Goal: Task Accomplishment & Management: Use online tool/utility

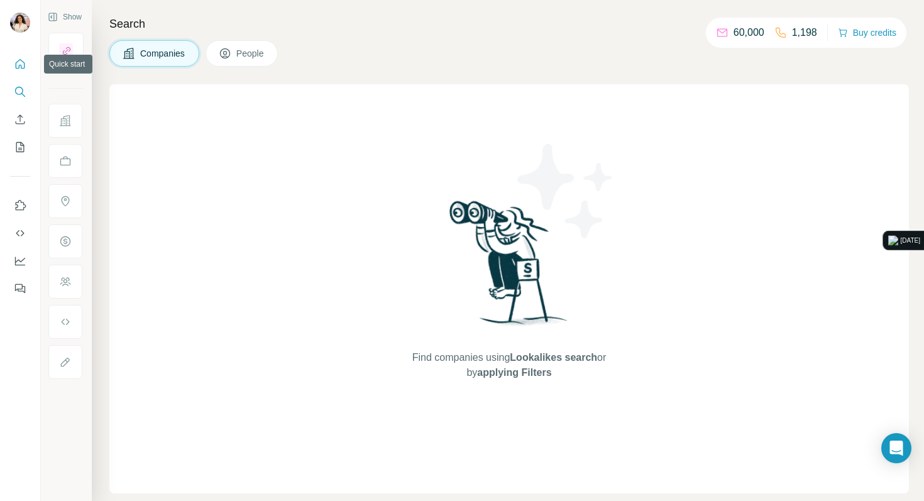
click at [23, 62] on icon "Quick start" at bounding box center [20, 63] width 9 height 9
click at [153, 65] on button "Companies" at bounding box center [154, 53] width 90 height 26
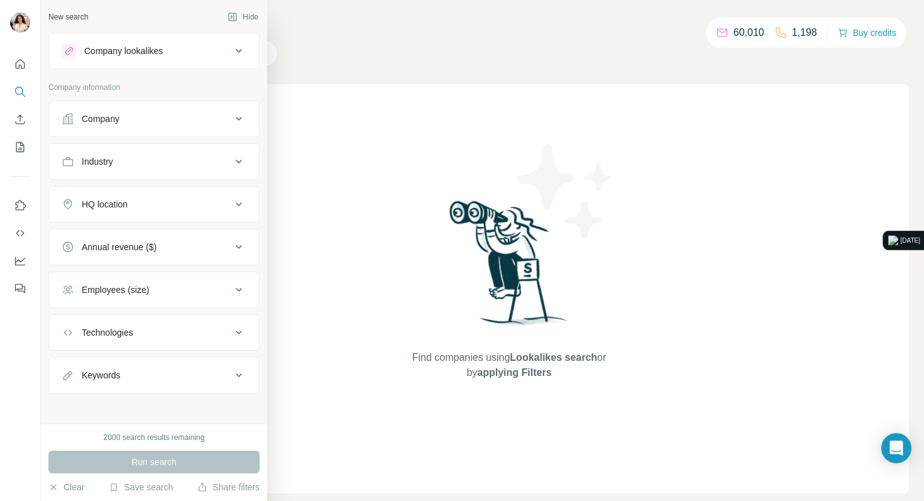
click at [137, 126] on button "Company" at bounding box center [154, 119] width 210 height 30
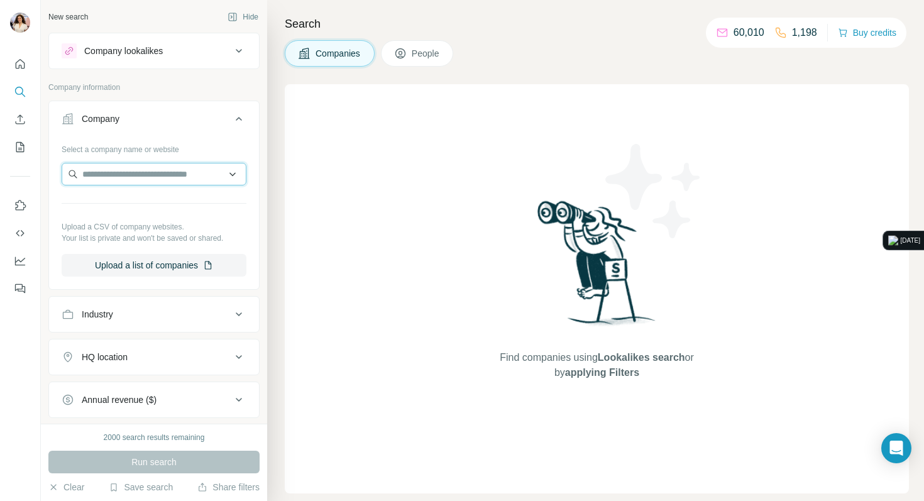
click at [124, 168] on input "text" at bounding box center [154, 174] width 185 height 23
type input "*********"
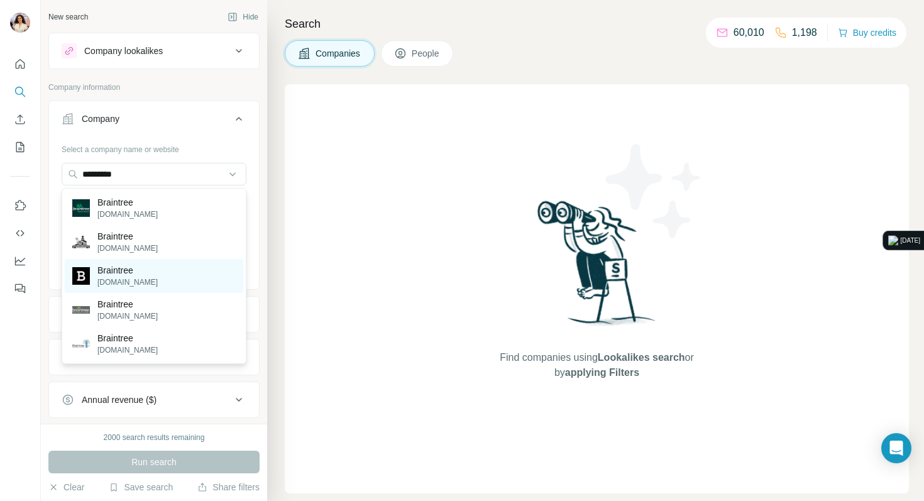
click at [111, 259] on div "Braintree braintreeconservatives.co.uk" at bounding box center [154, 276] width 178 height 34
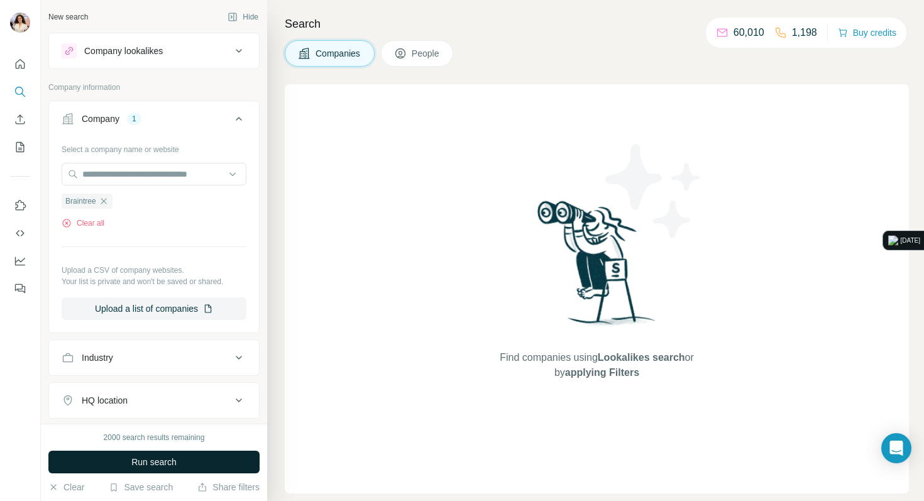
click at [152, 471] on button "Run search" at bounding box center [153, 462] width 211 height 23
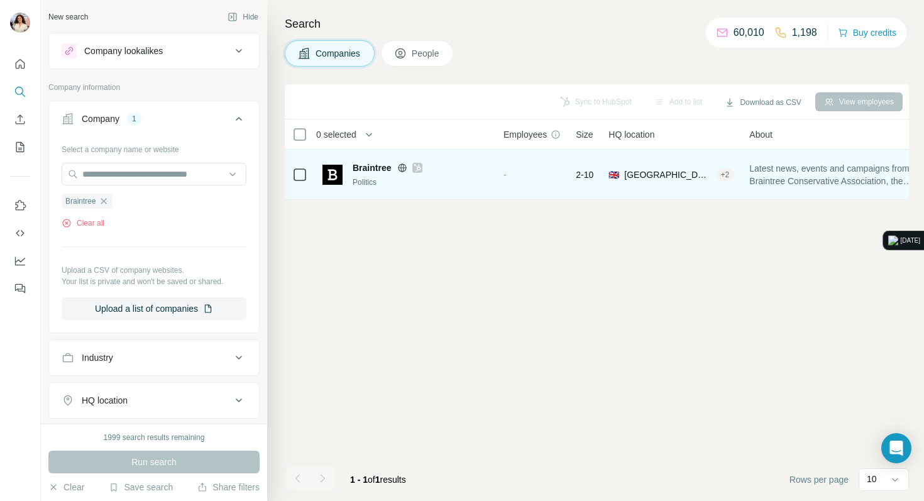
click at [371, 168] on span "Braintree" at bounding box center [372, 168] width 38 height 13
click at [342, 172] on div "Braintree Politics" at bounding box center [405, 175] width 166 height 26
click at [337, 177] on img at bounding box center [332, 175] width 20 height 20
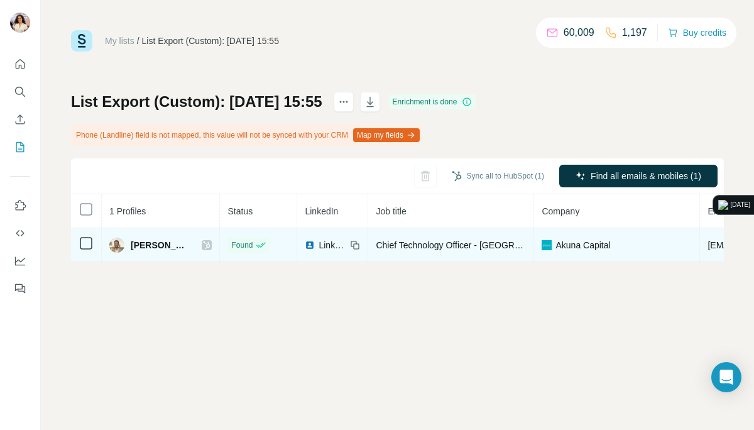
click at [138, 243] on span "Matthew M." at bounding box center [160, 245] width 58 height 13
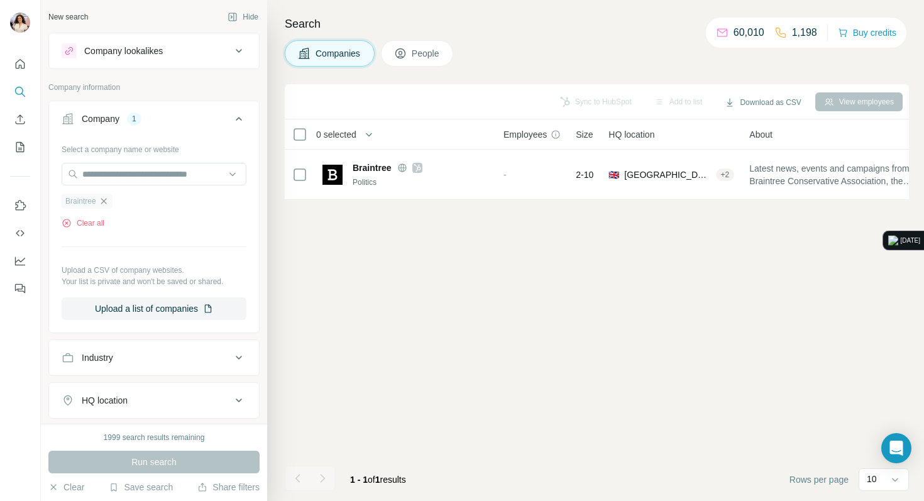
click at [104, 203] on icon "button" at bounding box center [104, 201] width 6 height 6
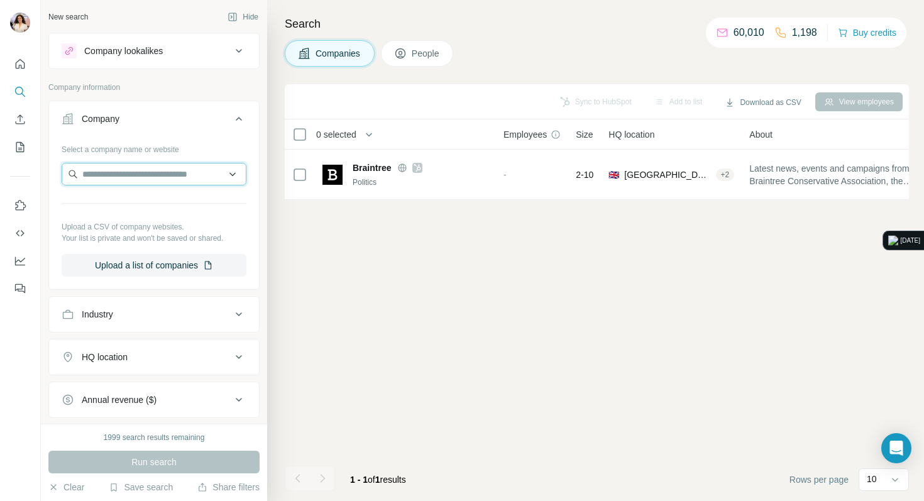
click at [153, 175] on input "text" at bounding box center [154, 174] width 185 height 23
click at [167, 315] on div "Industry" at bounding box center [147, 314] width 170 height 13
click at [161, 346] on input at bounding box center [147, 346] width 155 height 14
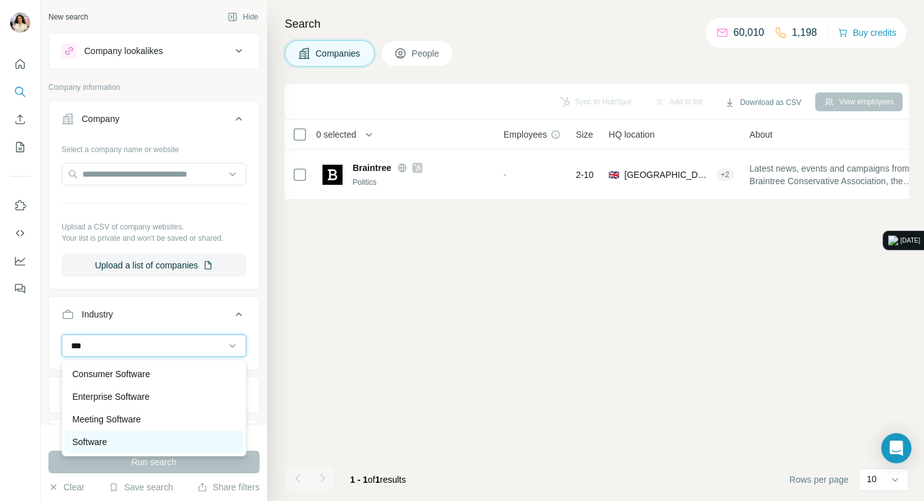
type input "***"
click at [113, 439] on div "Software" at bounding box center [153, 441] width 163 height 13
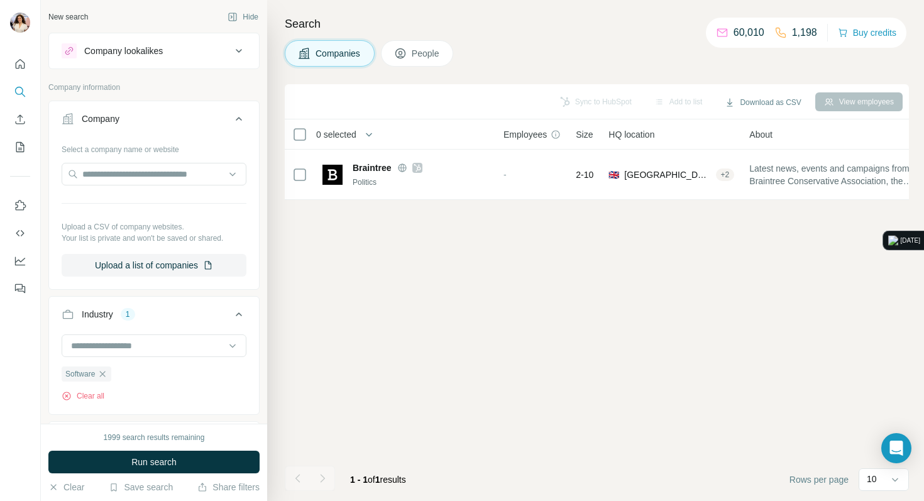
scroll to position [107, 0]
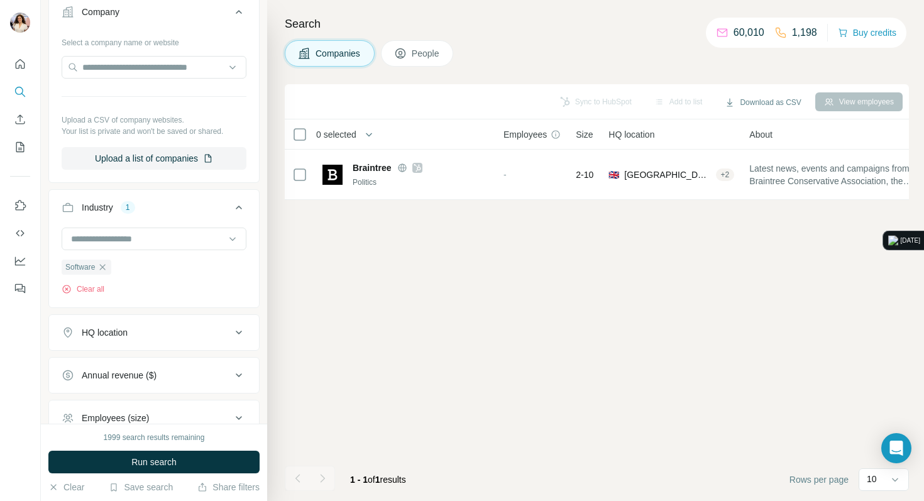
click at [151, 344] on button "HQ location" at bounding box center [154, 332] width 210 height 30
click at [146, 363] on input "text" at bounding box center [154, 364] width 185 height 23
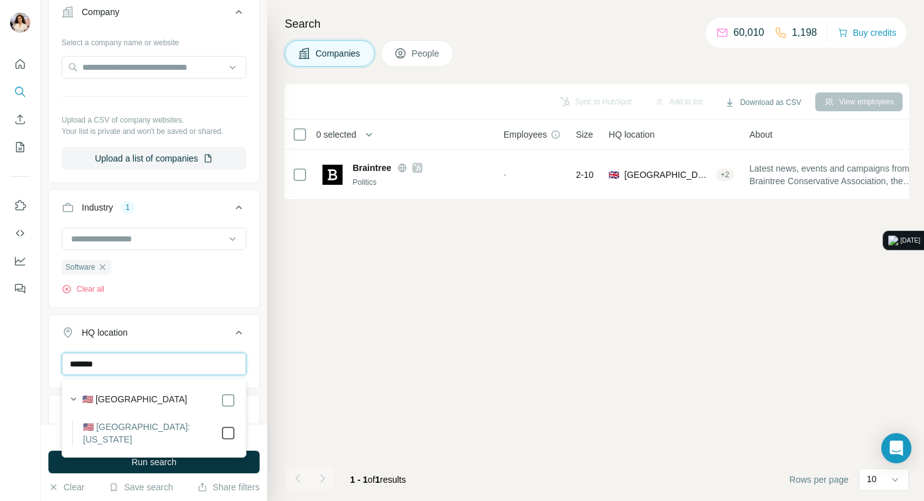
type input "*******"
click at [314, 336] on div "Sync to HubSpot Add to list Download as CSV View employees 0 selected Companies…" at bounding box center [597, 292] width 624 height 417
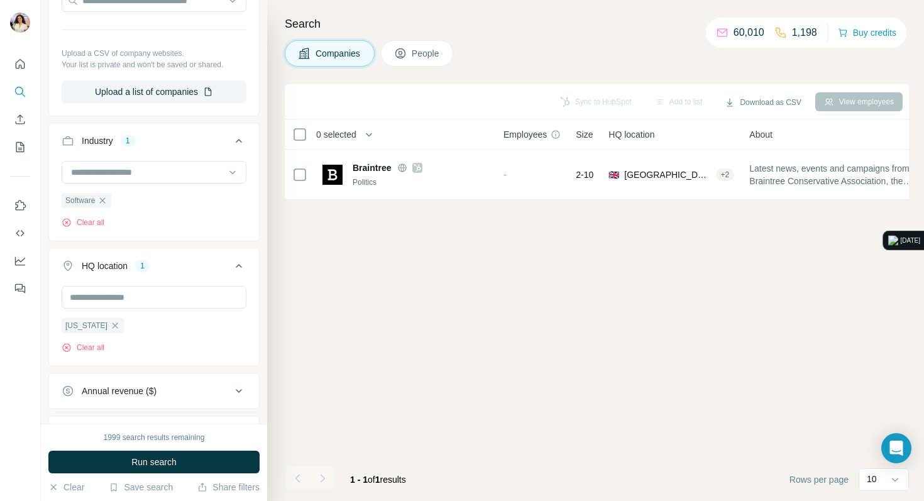
scroll to position [219, 0]
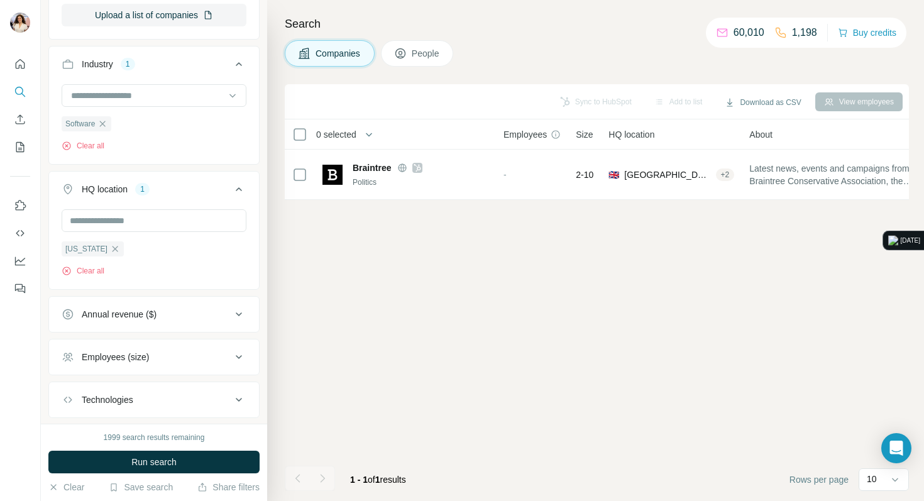
click at [224, 356] on div "Employees (size)" at bounding box center [147, 357] width 170 height 13
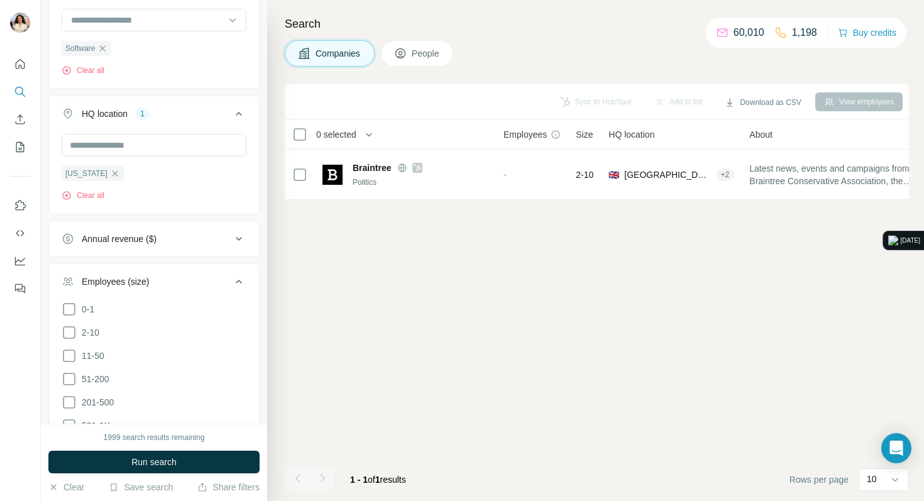
scroll to position [358, 0]
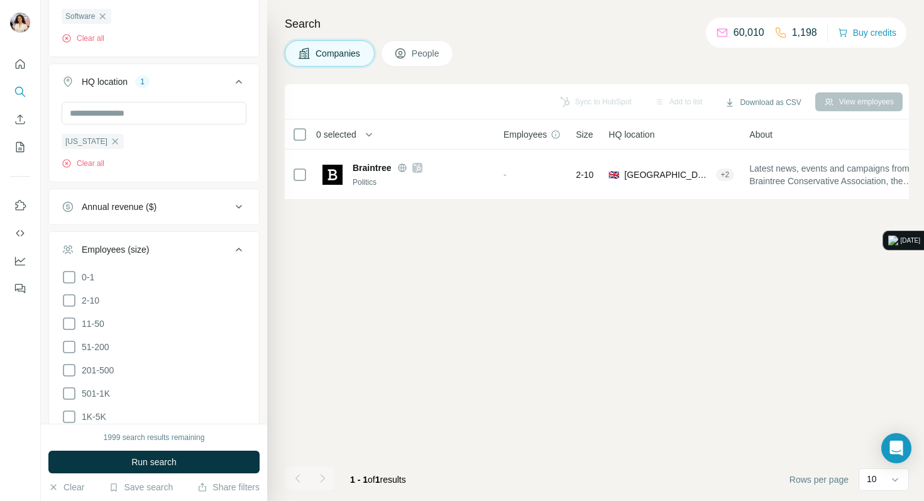
click at [119, 342] on li "51-200" at bounding box center [154, 347] width 185 height 16
click at [99, 349] on span "51-200" at bounding box center [93, 347] width 33 height 13
click at [99, 373] on span "201-500" at bounding box center [95, 370] width 37 height 13
click at [237, 247] on icon at bounding box center [238, 249] width 15 height 15
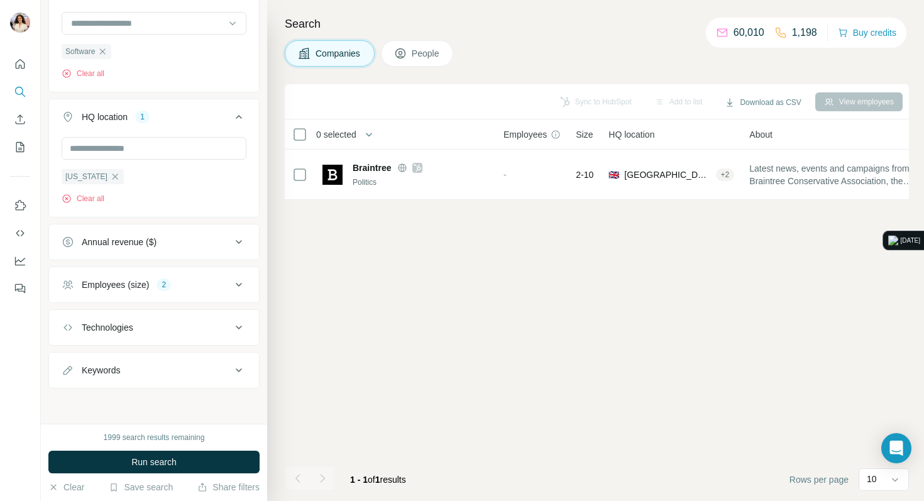
click at [192, 324] on div "Technologies" at bounding box center [147, 327] width 170 height 13
click at [192, 324] on div "Technologies" at bounding box center [147, 326] width 170 height 13
click at [162, 456] on span "Run search" at bounding box center [153, 462] width 45 height 13
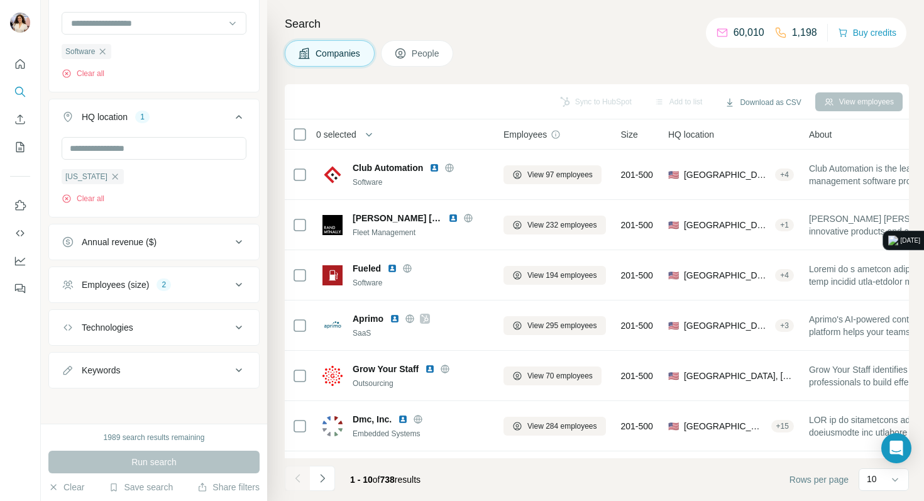
click at [239, 289] on icon at bounding box center [238, 284] width 15 height 15
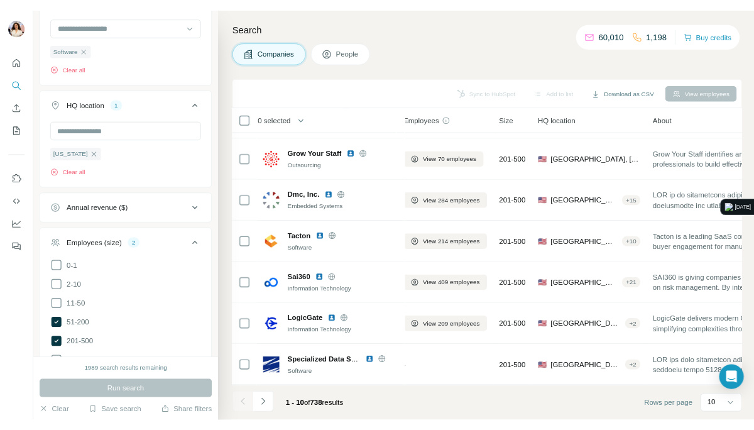
scroll to position [0, 9]
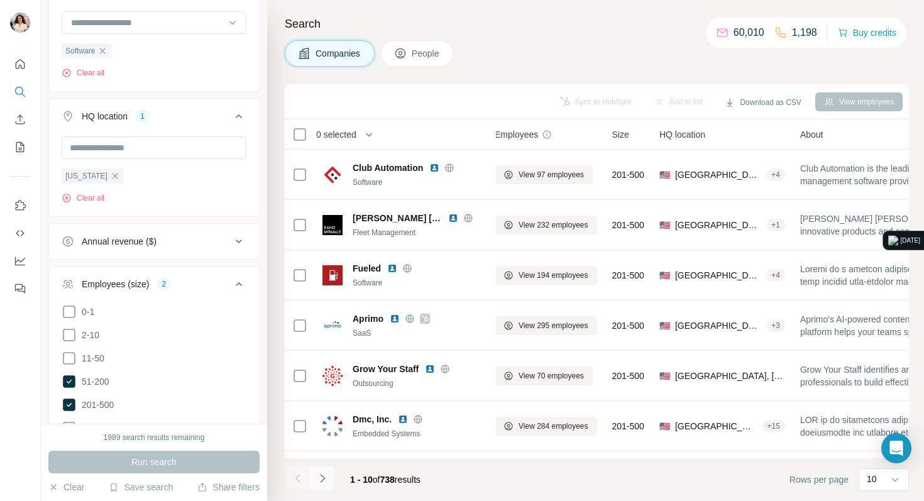
click at [329, 485] on button "Navigate to next page" at bounding box center [322, 478] width 25 height 25
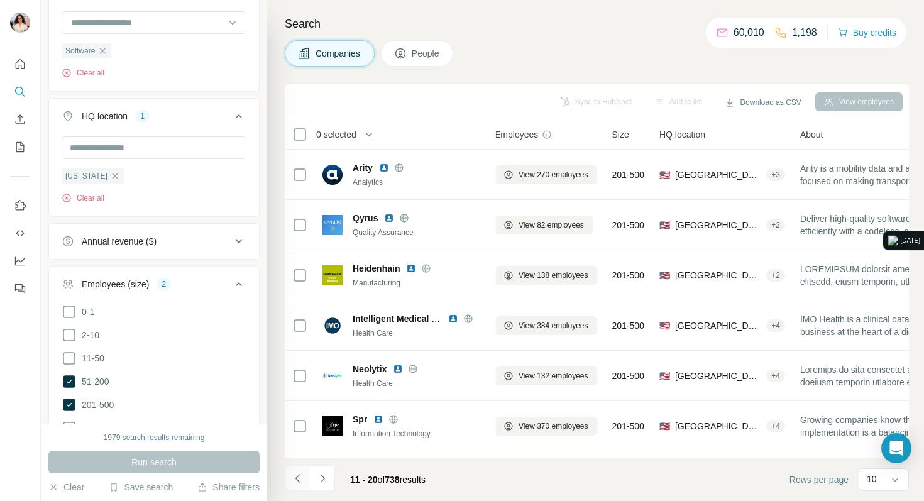
click at [304, 477] on button "Navigate to previous page" at bounding box center [297, 478] width 25 height 25
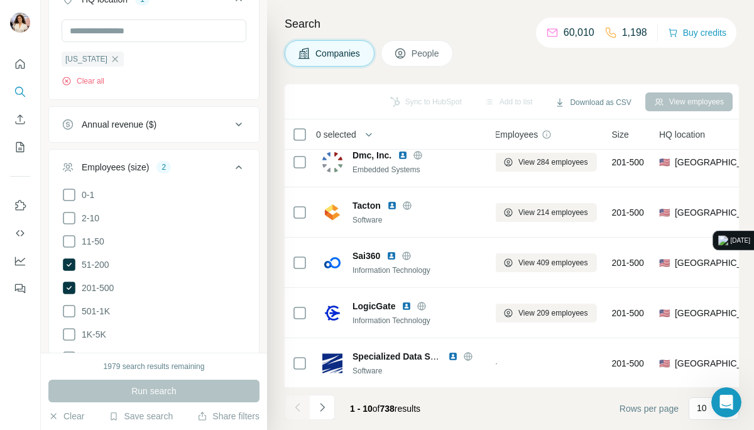
scroll to position [265, 9]
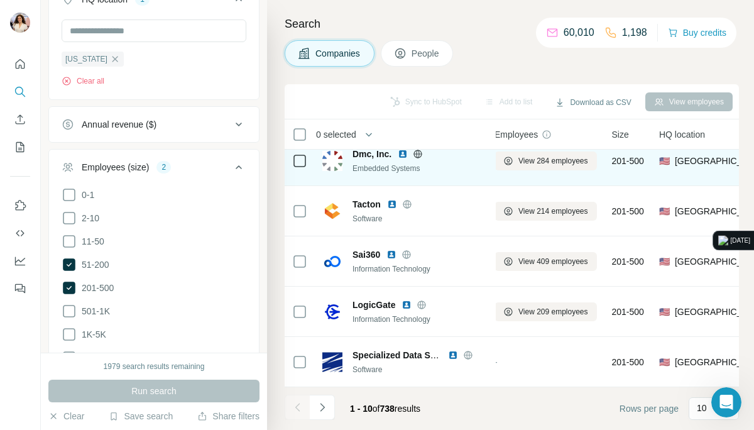
click at [358, 155] on span "Dmc, Inc." at bounding box center [372, 154] width 39 height 13
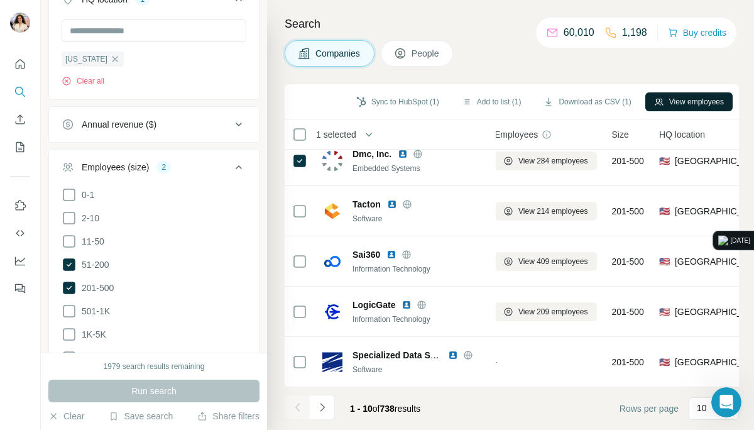
click at [649, 103] on button "View employees" at bounding box center [688, 101] width 87 height 19
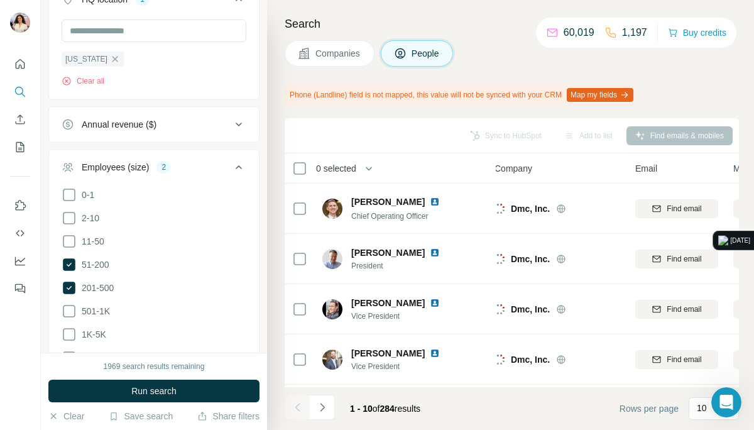
scroll to position [299, 9]
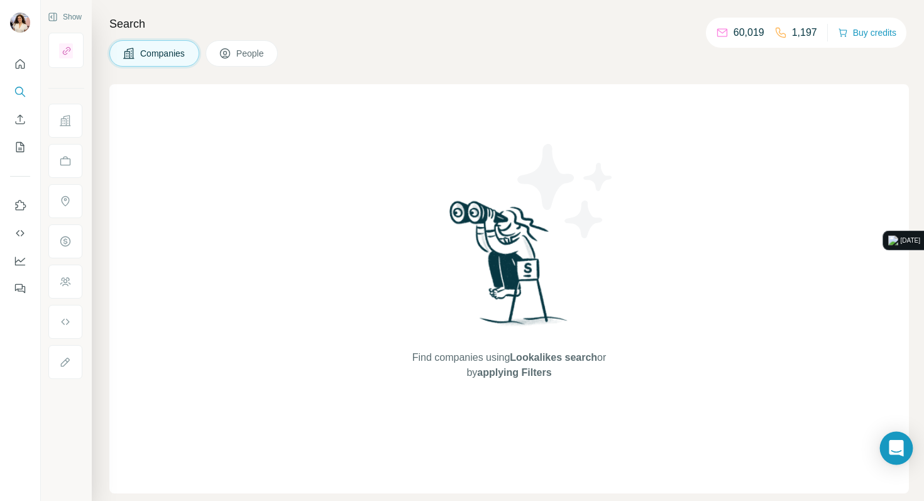
click at [889, 445] on div "Open Intercom Messenger" at bounding box center [896, 448] width 33 height 33
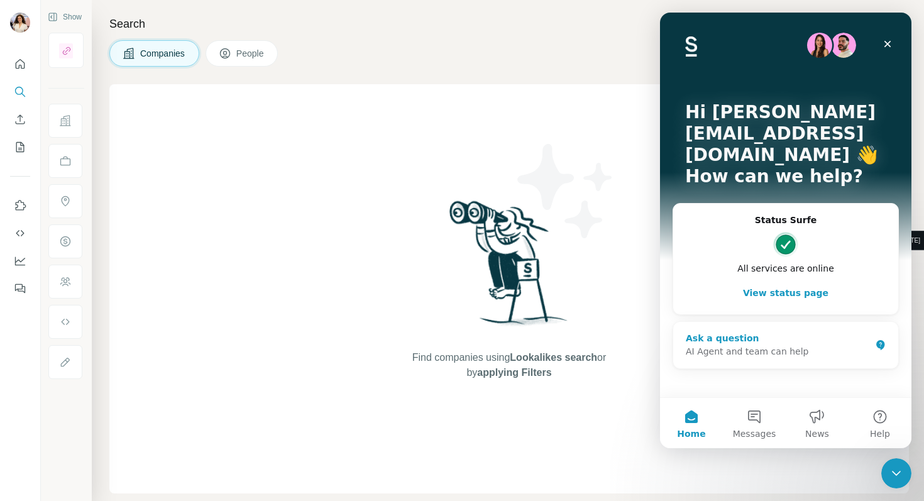
click at [774, 345] on div "AI Agent and team can help" at bounding box center [778, 351] width 185 height 13
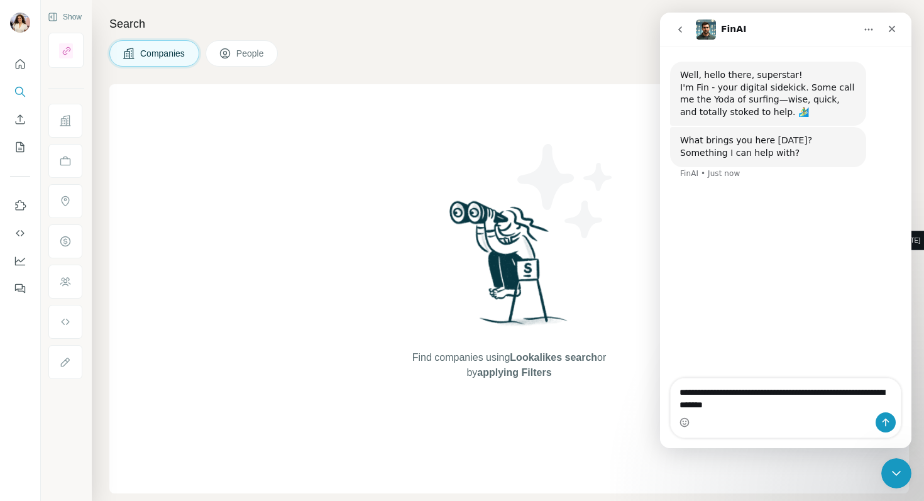
type textarea "**********"
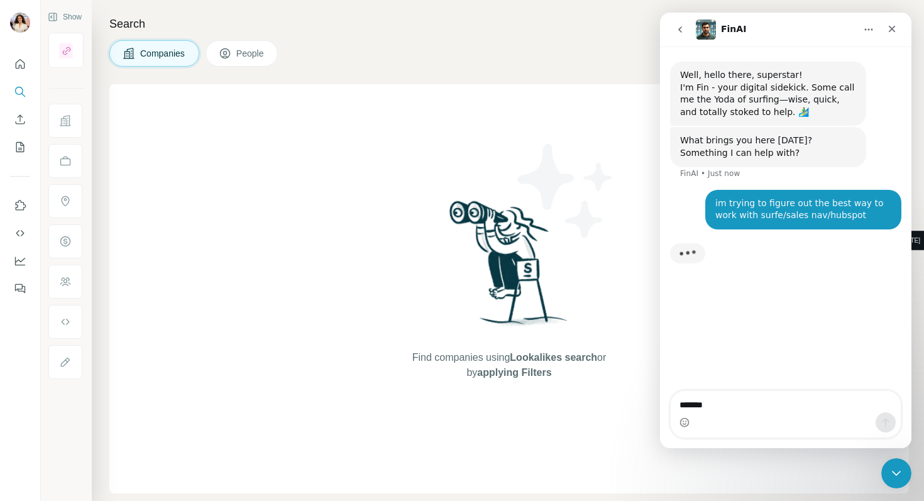
type textarea "*******"
type textarea "*"
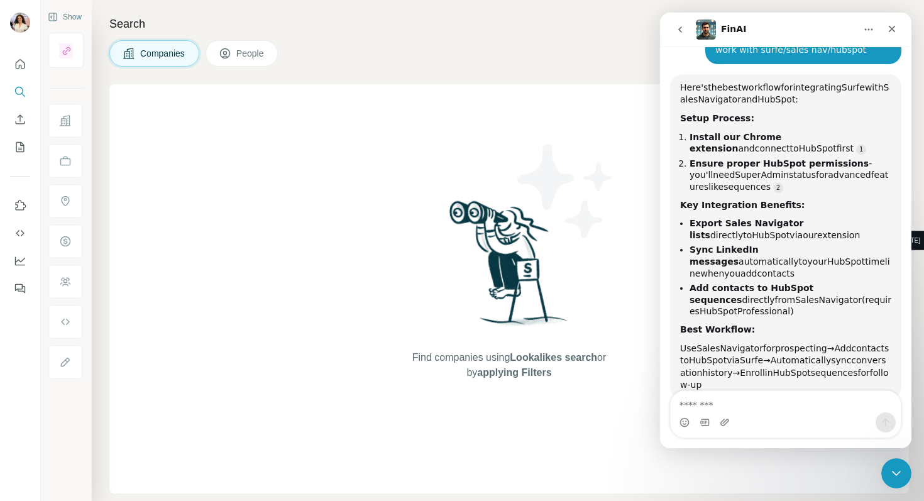
scroll to position [172, 0]
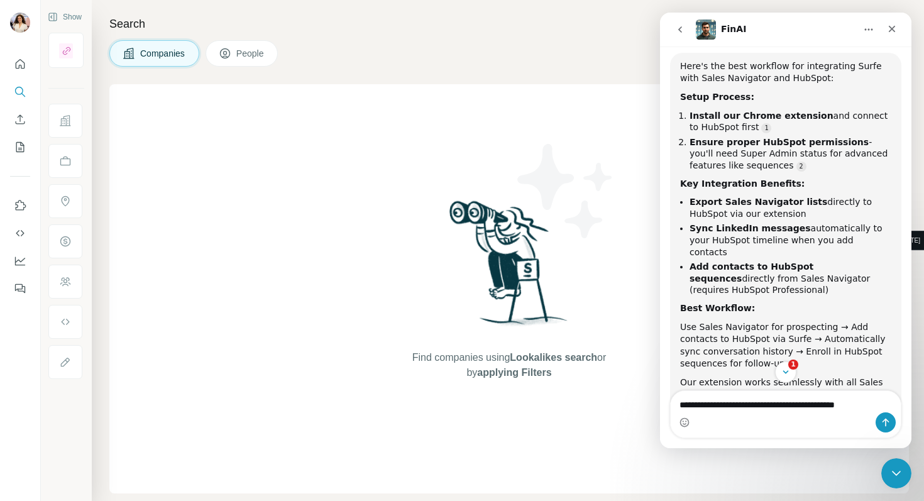
type textarea "**********"
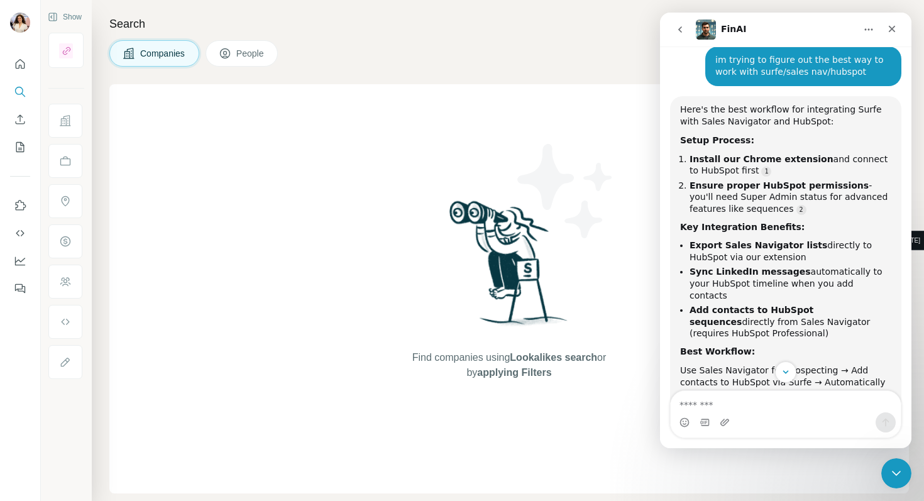
scroll to position [133, 0]
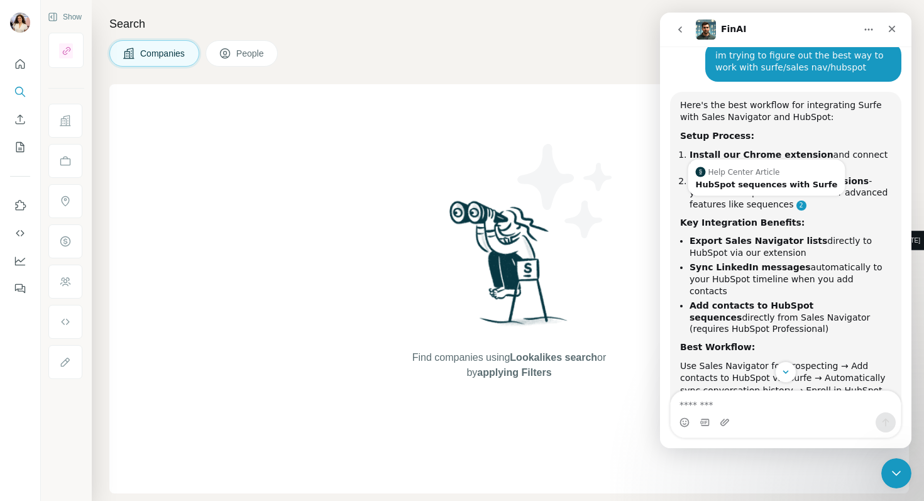
click at [796, 200] on link "Source reference 10775152:" at bounding box center [801, 205] width 10 height 10
click at [796, 206] on link "Source reference 10775152:" at bounding box center [801, 205] width 10 height 10
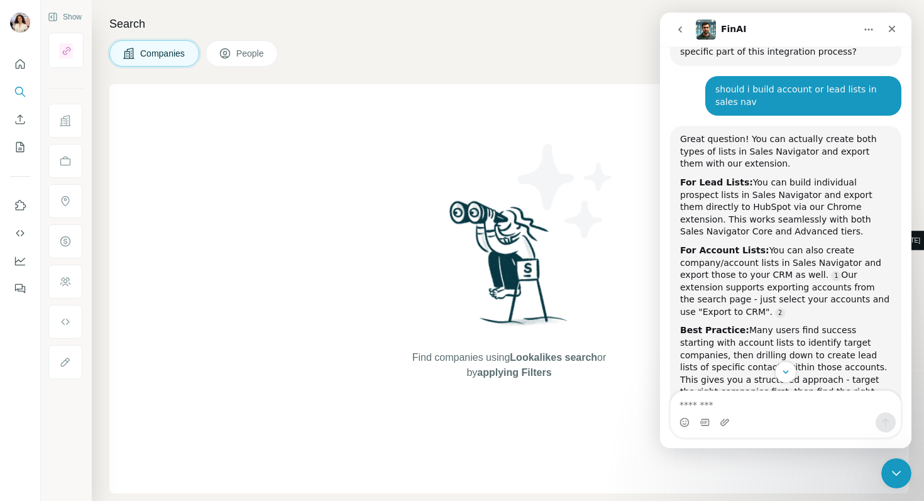
scroll to position [559, 0]
click at [789, 180] on div "For Lead Lists: You can build individual prospect lists in Sales Navigator and …" at bounding box center [785, 207] width 211 height 62
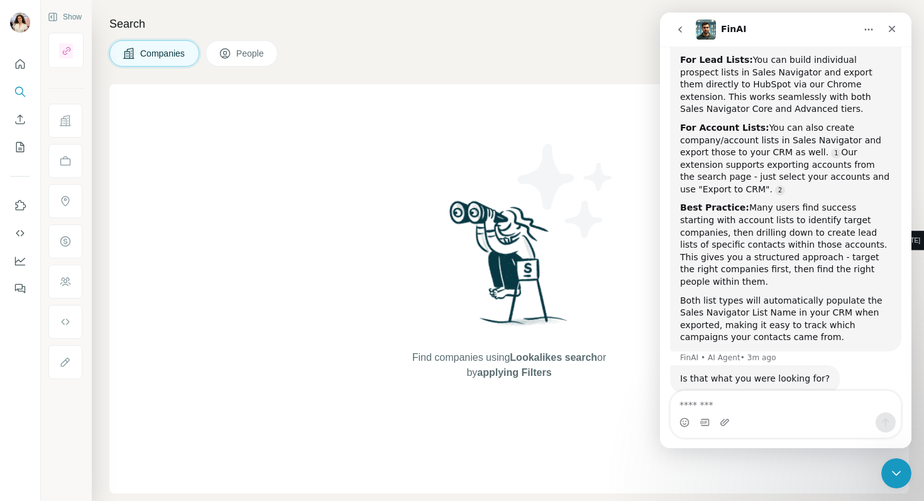
scroll to position [686, 0]
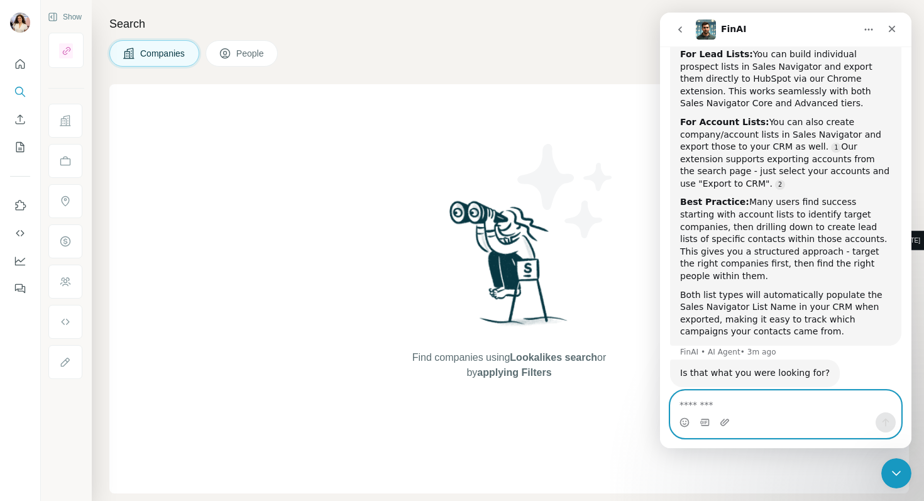
click at [737, 402] on textarea "Message…" at bounding box center [786, 401] width 230 height 21
type textarea "**********"
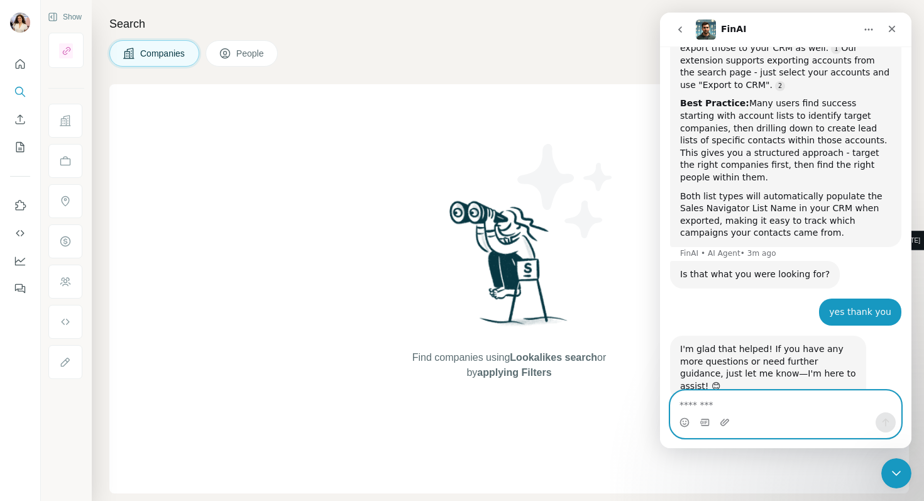
scroll to position [786, 0]
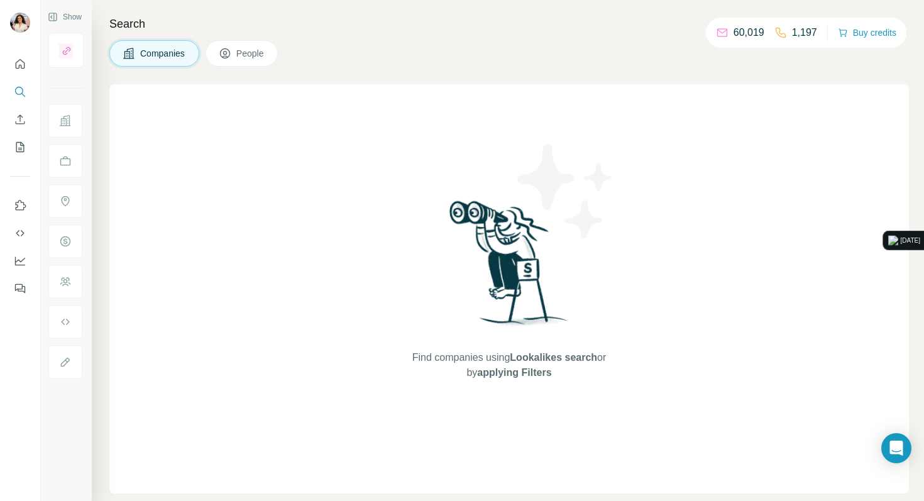
click at [309, 500] on div "Search Companies People Find companies using Lookalikes search or by applying F…" at bounding box center [508, 250] width 832 height 501
click at [585, 500] on div "Search Companies People Find companies using Lookalikes search or by applying F…" at bounding box center [508, 250] width 832 height 501
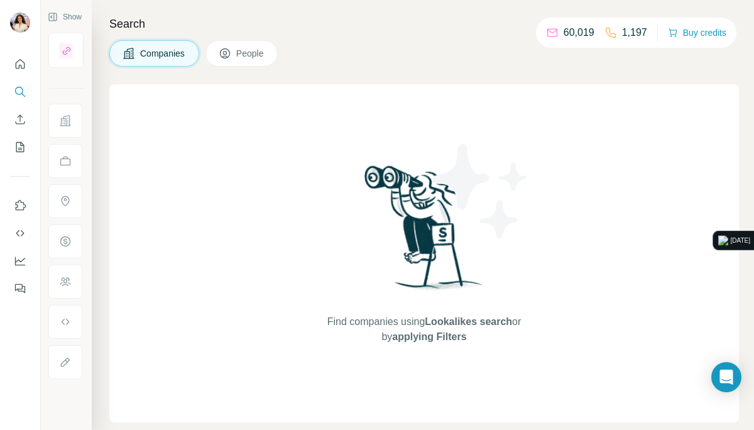
click at [550, 31] on icon at bounding box center [552, 32] width 13 height 13
click at [549, 31] on icon at bounding box center [552, 32] width 13 height 13
click at [688, 33] on button "Buy credits" at bounding box center [697, 33] width 58 height 18
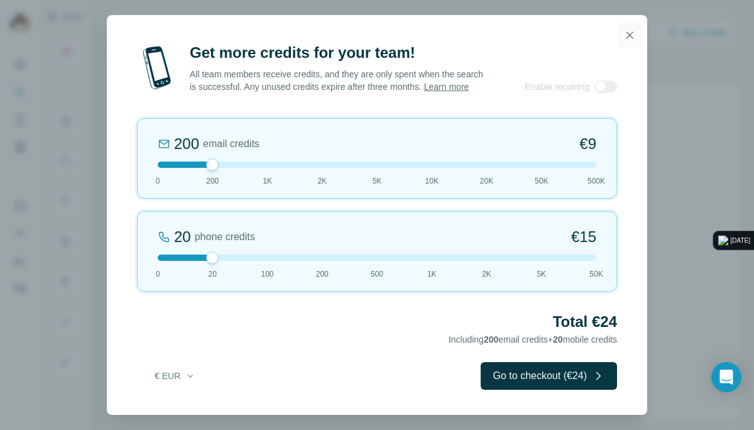
click at [624, 30] on icon "button" at bounding box center [629, 35] width 13 height 13
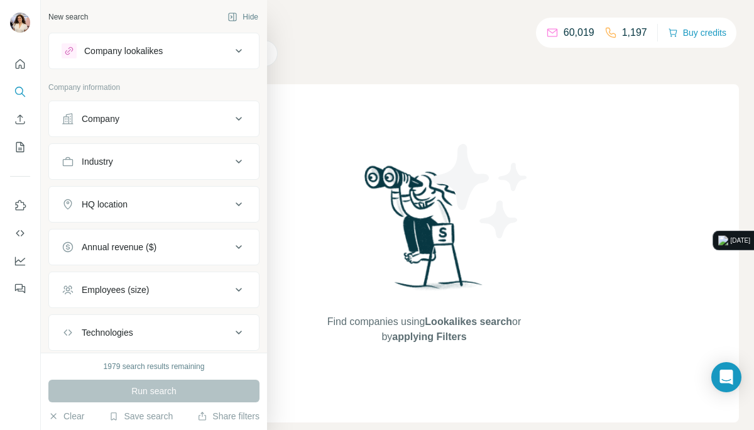
click at [92, 114] on div "Company" at bounding box center [101, 118] width 38 height 13
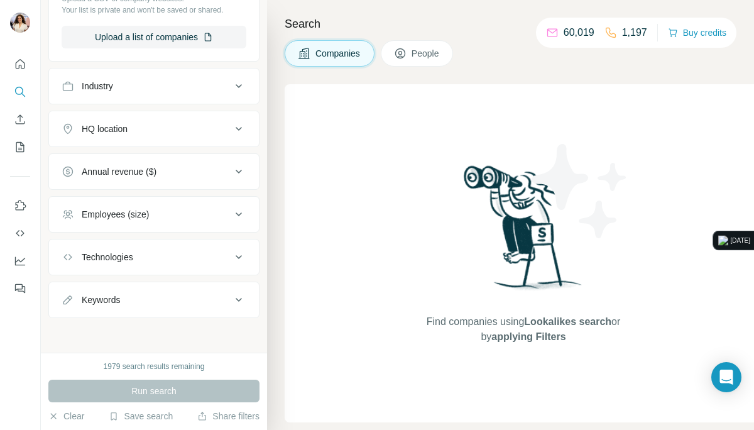
scroll to position [225, 0]
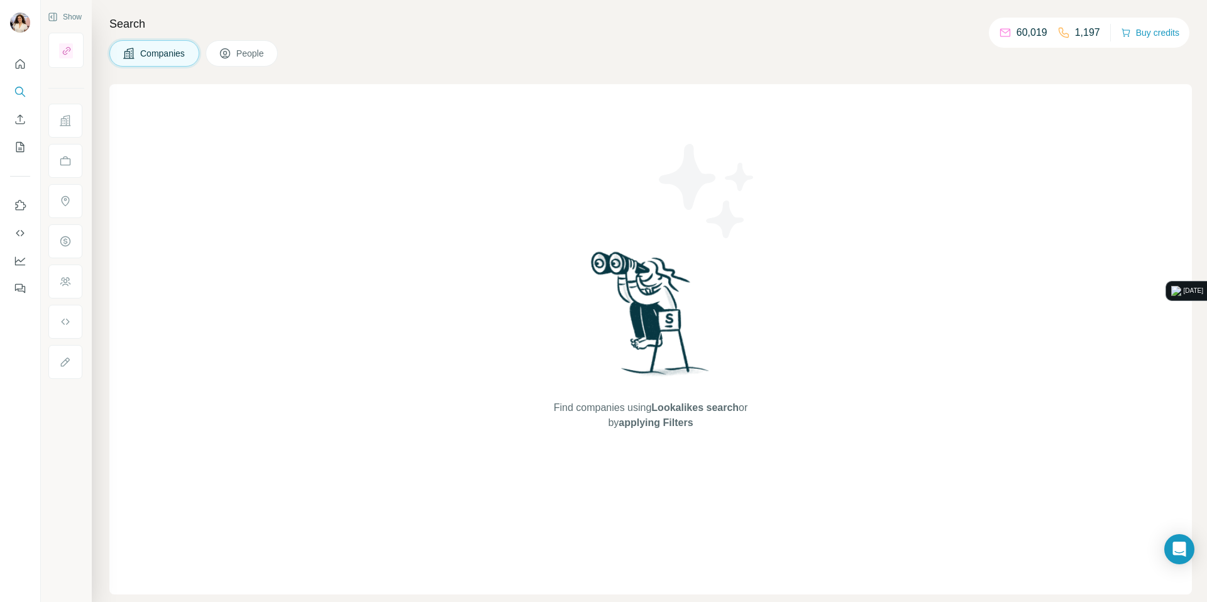
click at [355, 66] on div "Companies People" at bounding box center [650, 53] width 1082 height 26
